Goal: Task Accomplishment & Management: Manage account settings

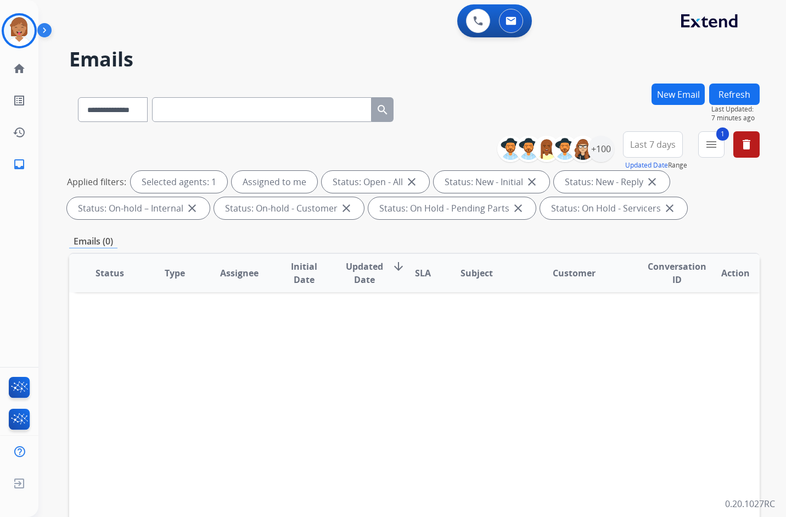
select select "**********"
click at [15, 72] on mat-icon "home" at bounding box center [19, 68] width 13 height 13
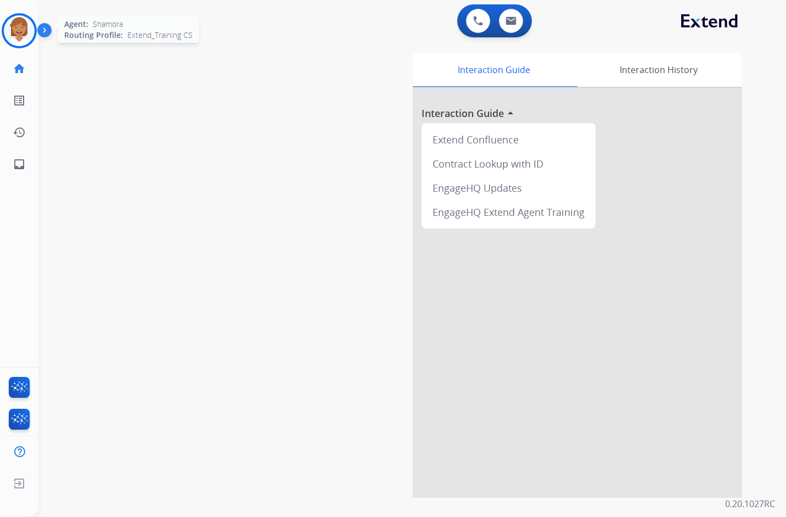
click at [19, 34] on img at bounding box center [19, 30] width 31 height 31
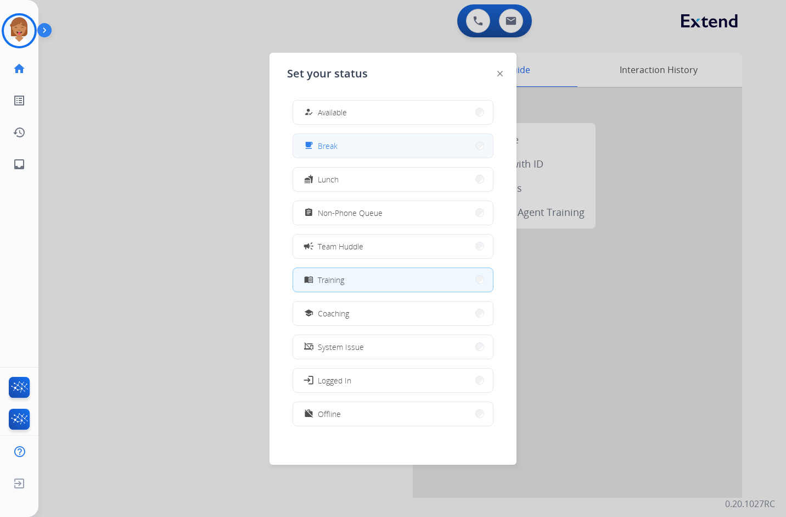
click at [364, 149] on button "free_breakfast Break" at bounding box center [393, 146] width 200 height 24
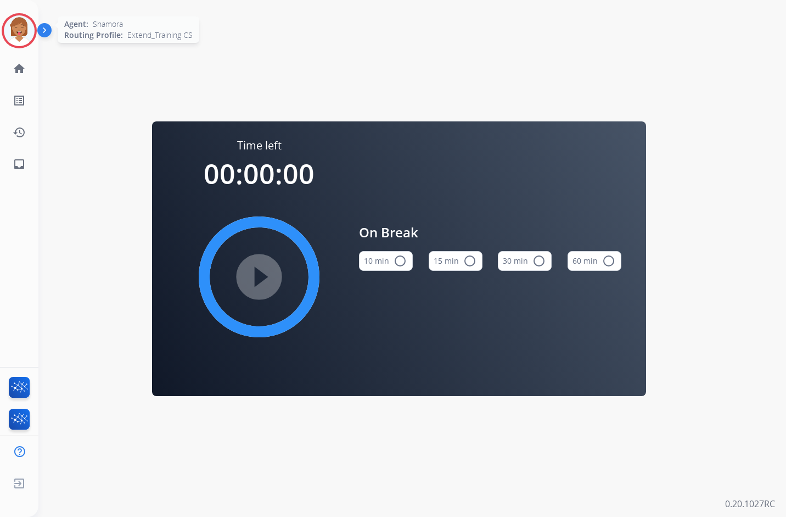
click at [13, 31] on img at bounding box center [19, 30] width 31 height 31
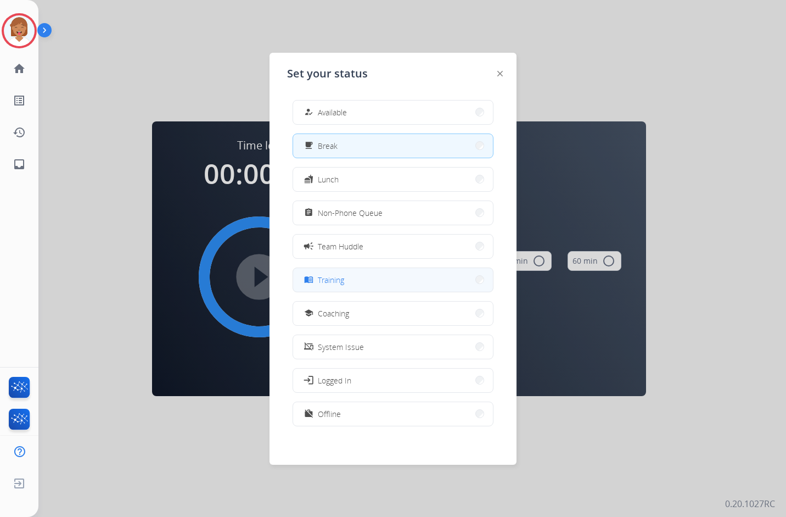
click at [382, 288] on button "menu_book Training" at bounding box center [393, 280] width 200 height 24
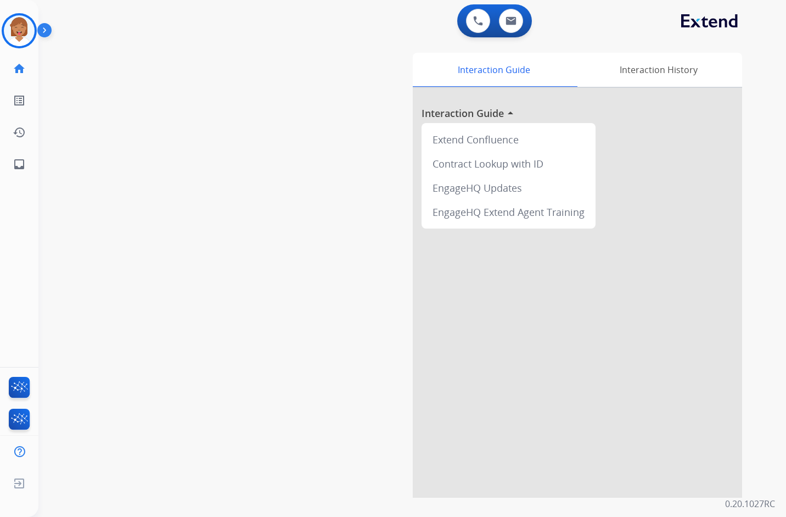
click at [341, 165] on div "Interaction Guide Interaction History Interaction Guide arrow_drop_up Extend Co…" at bounding box center [535, 275] width 413 height 445
